Goal: Check status: Check status

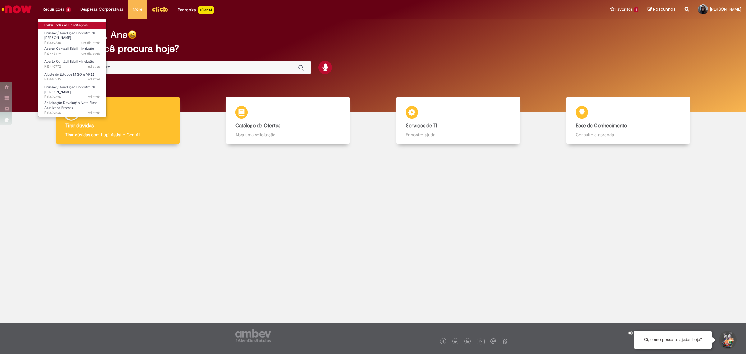
click at [64, 25] on link "Exibir Todas as Solicitações" at bounding box center [72, 25] width 68 height 7
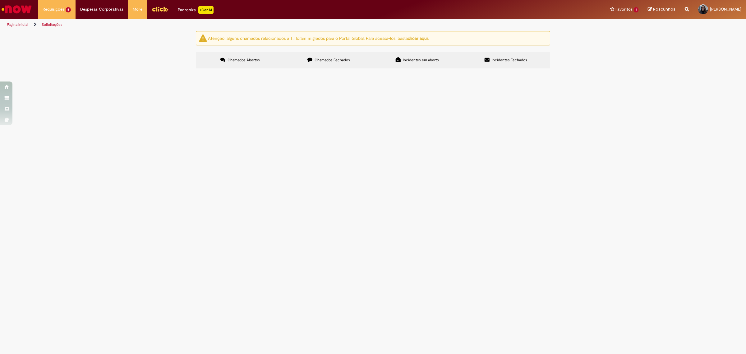
click at [0, 0] on span "Emissão/Devolução Encontro de [PERSON_NAME]" at bounding box center [0, 0] width 0 height 0
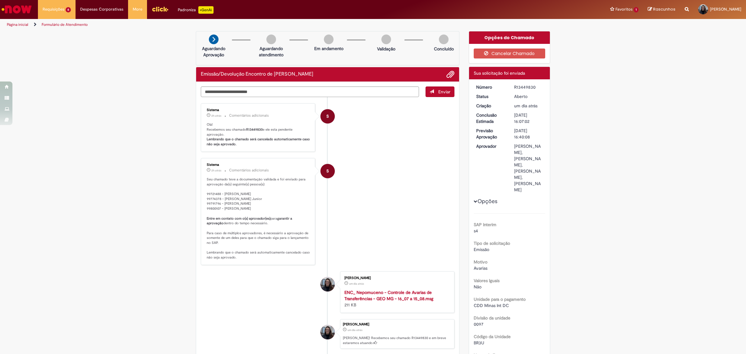
drag, startPoint x: 280, startPoint y: 178, endPoint x: 308, endPoint y: 215, distance: 46.2
click at [308, 215] on div "Sistema 2h atrás 2 horas atrás Comentários adicionais Seu chamado teve a docume…" at bounding box center [258, 211] width 111 height 103
click at [283, 206] on p "Seu chamado teve a documentação validada e foi enviado para aprovação da(s) seg…" at bounding box center [259, 218] width 104 height 83
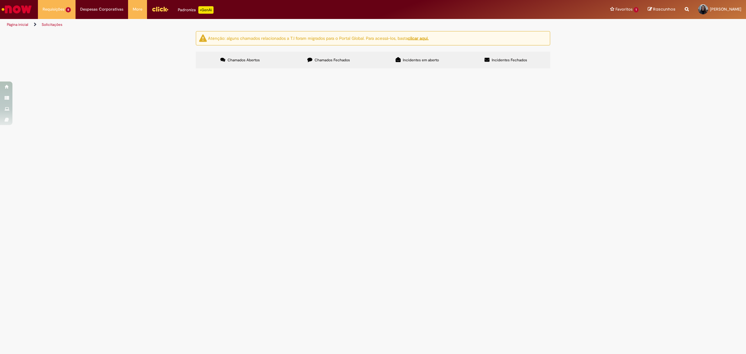
click at [0, 0] on span "Acerto Contábil Fabril - Inclusão" at bounding box center [0, 0] width 0 height 0
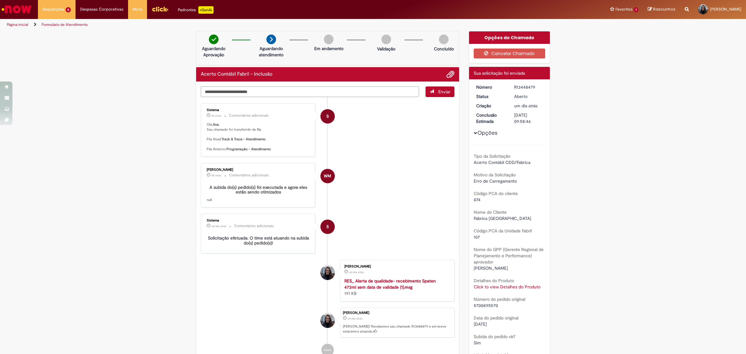
click at [288, 88] on textarea "Digite sua mensagem aqui..." at bounding box center [310, 91] width 218 height 11
type textarea "**********"
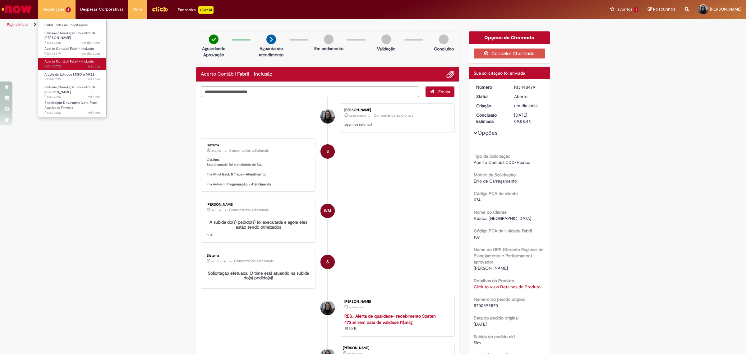
click at [62, 62] on span "Acerto Contábil Fabril - Inclusão" at bounding box center [69, 61] width 50 height 5
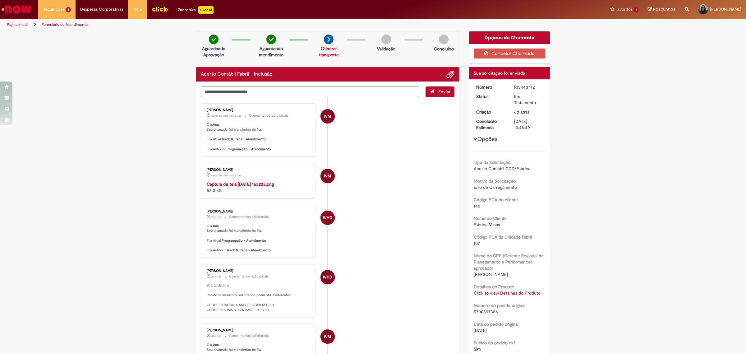
scroll to position [155, 0]
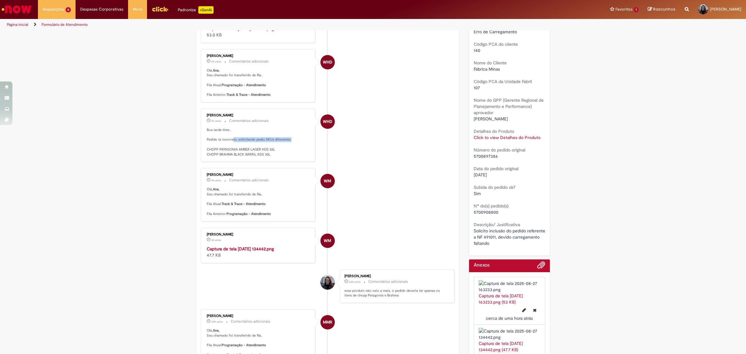
drag, startPoint x: 231, startPoint y: 188, endPoint x: 294, endPoint y: 188, distance: 63.1
click at [294, 157] on p "Boa tarde time , Pedido ta incorreto, solicitando pediu SKUs diferentes CHOPP P…" at bounding box center [259, 141] width 104 height 29
click at [260, 157] on p "Boa tarde time , Pedido ta incorreto, solicitando pediu SKUs diferentes CHOPP P…" at bounding box center [259, 141] width 104 height 29
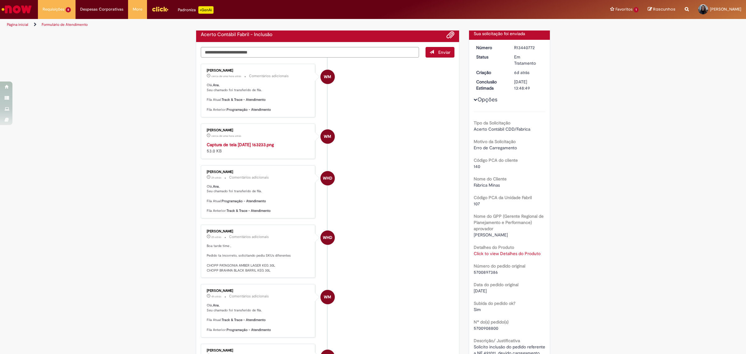
scroll to position [39, 0]
click at [247, 142] on img "Histórico de tíquete" at bounding box center [259, 142] width 104 height 0
click at [339, 49] on textarea "Digite sua mensagem aqui..." at bounding box center [310, 53] width 218 height 11
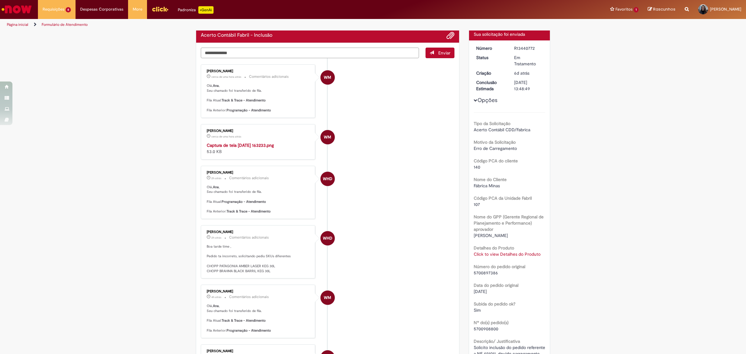
type textarea "**********"
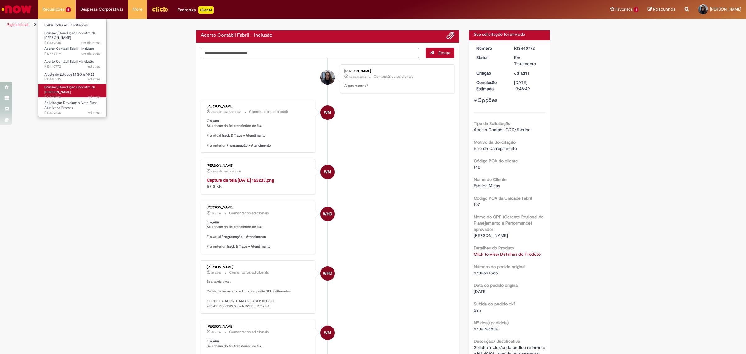
click at [80, 85] on span "Emissão/Devolução Encontro de [PERSON_NAME]" at bounding box center [69, 90] width 51 height 10
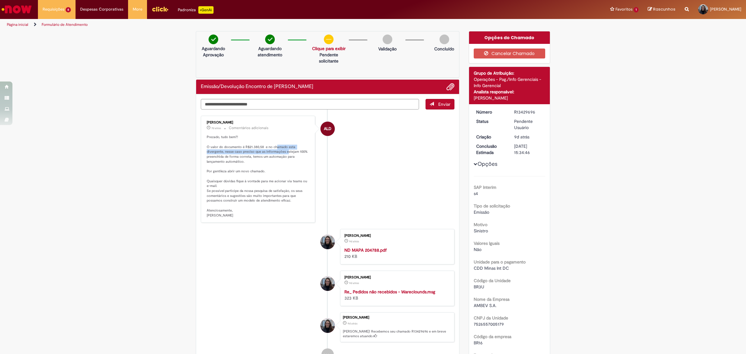
drag, startPoint x: 274, startPoint y: 149, endPoint x: 285, endPoint y: 150, distance: 10.4
click at [285, 150] on p "Prezado, tudo bem?! O valor do documento é R$21.380,58 e no chamado esta diverg…" at bounding box center [259, 176] width 104 height 83
click at [79, 79] on span "6d atrás 6 dias atrás R13440235" at bounding box center [72, 79] width 56 height 5
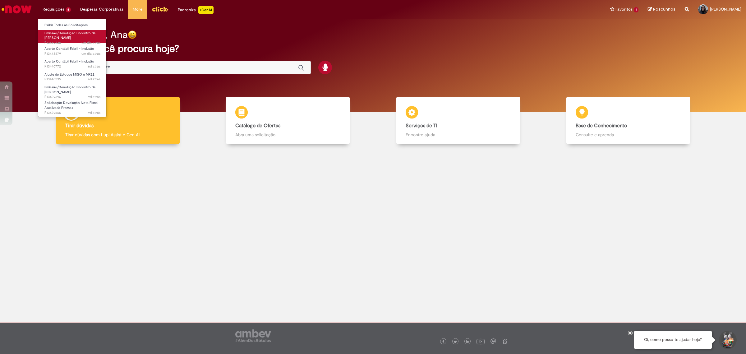
click at [71, 40] on link "Emissão/Devolução Encontro de Contas Fornecedor um dia atrás um dia atrás R1344…" at bounding box center [72, 36] width 68 height 13
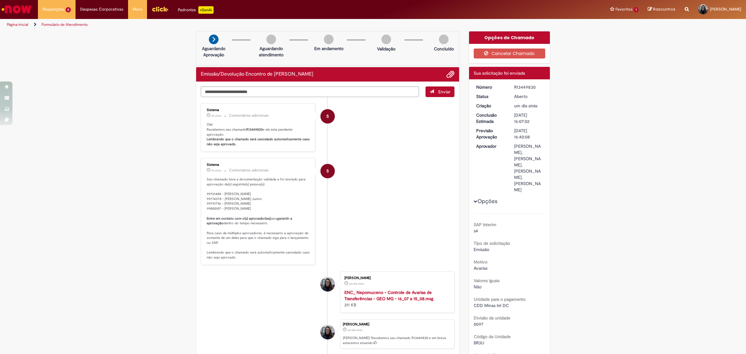
click at [526, 85] on div "R13449830" at bounding box center [528, 87] width 29 height 6
copy div "R13449830"
